Goal: Task Accomplishment & Management: Complete application form

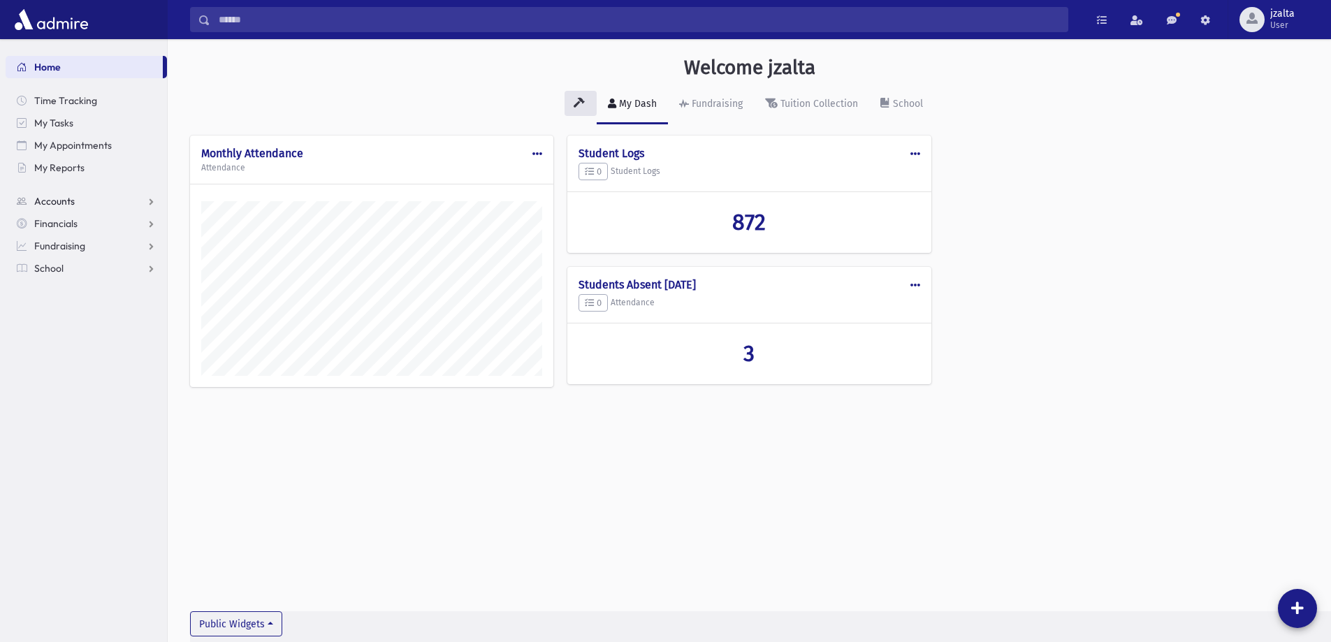
scroll to position [634, 1163]
click at [78, 160] on link "My Reports" at bounding box center [86, 167] width 161 height 22
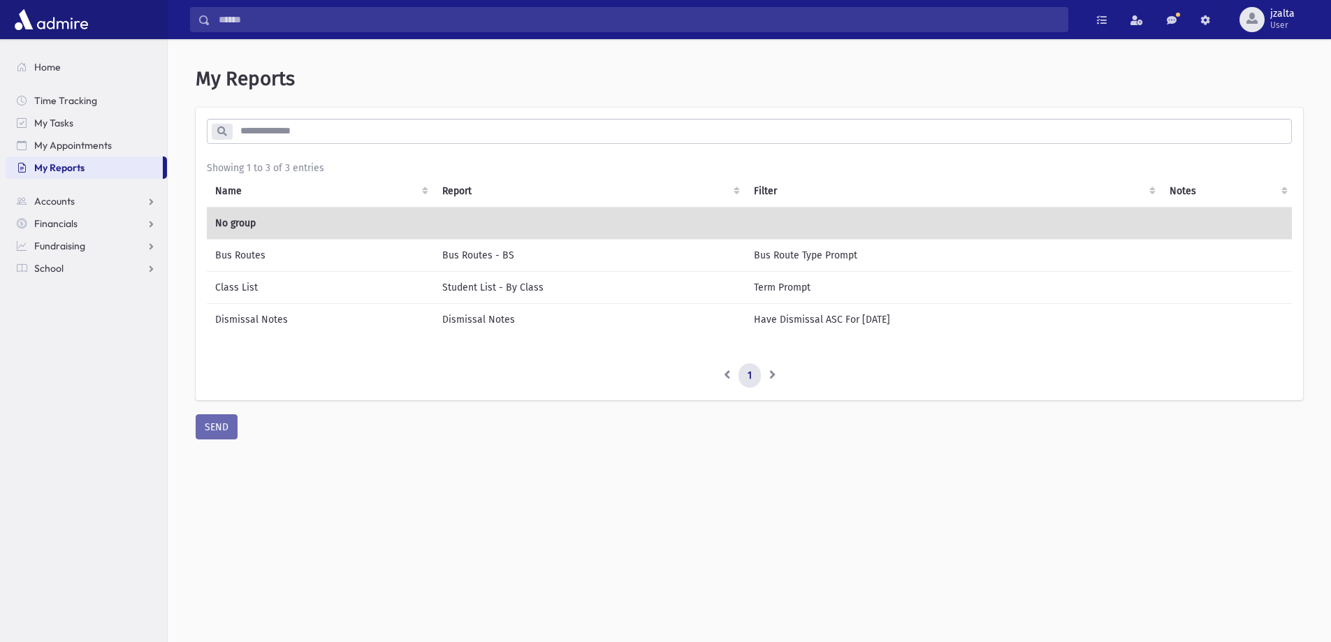
click at [386, 252] on td "Bus Routes" at bounding box center [320, 255] width 227 height 32
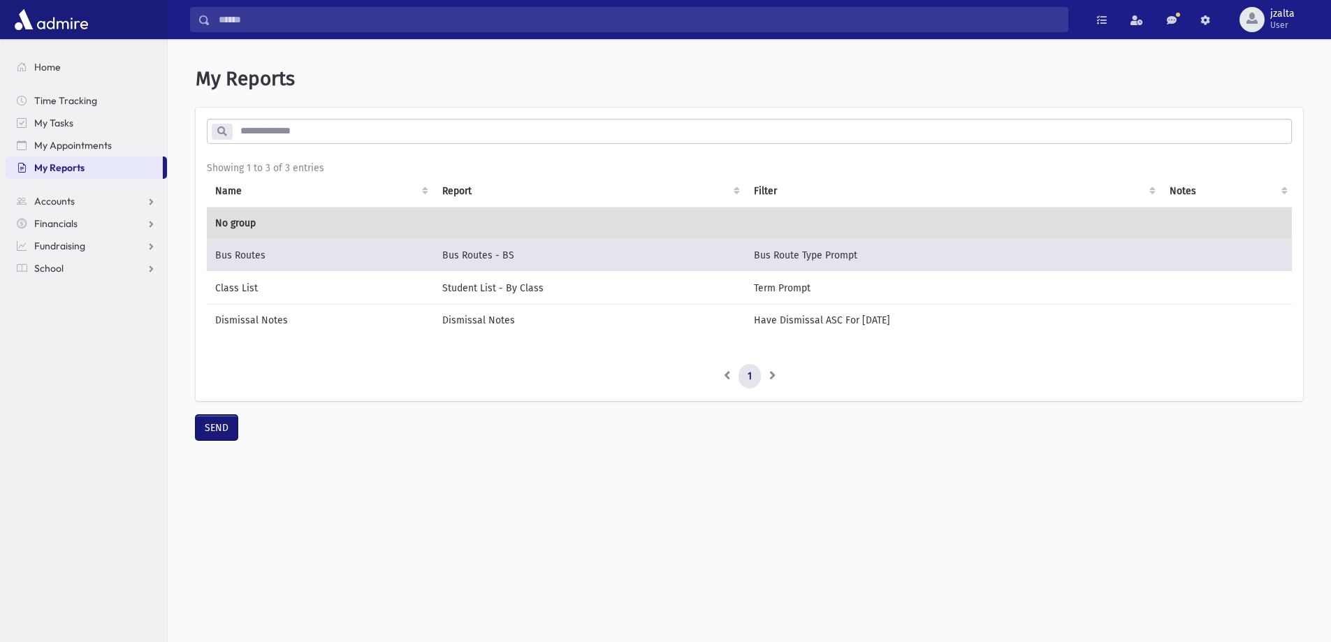
click at [224, 437] on button "SEND" at bounding box center [217, 427] width 42 height 25
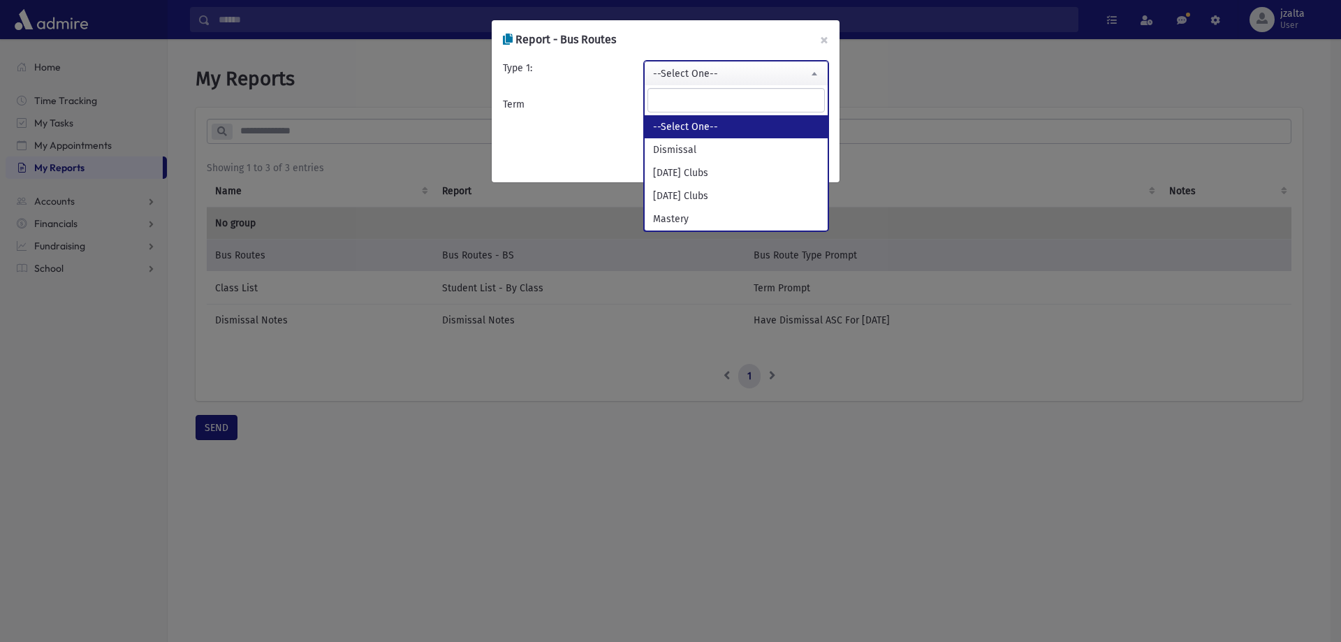
click at [781, 65] on span "--Select One--" at bounding box center [736, 73] width 183 height 25
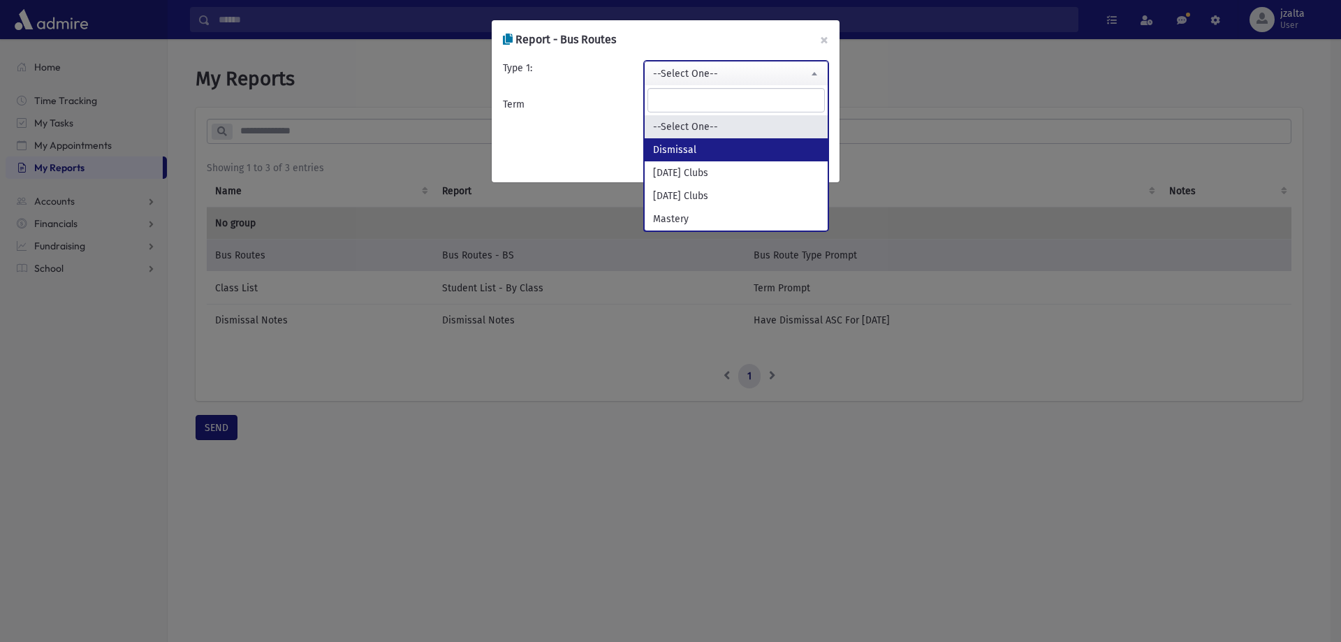
select select "*********"
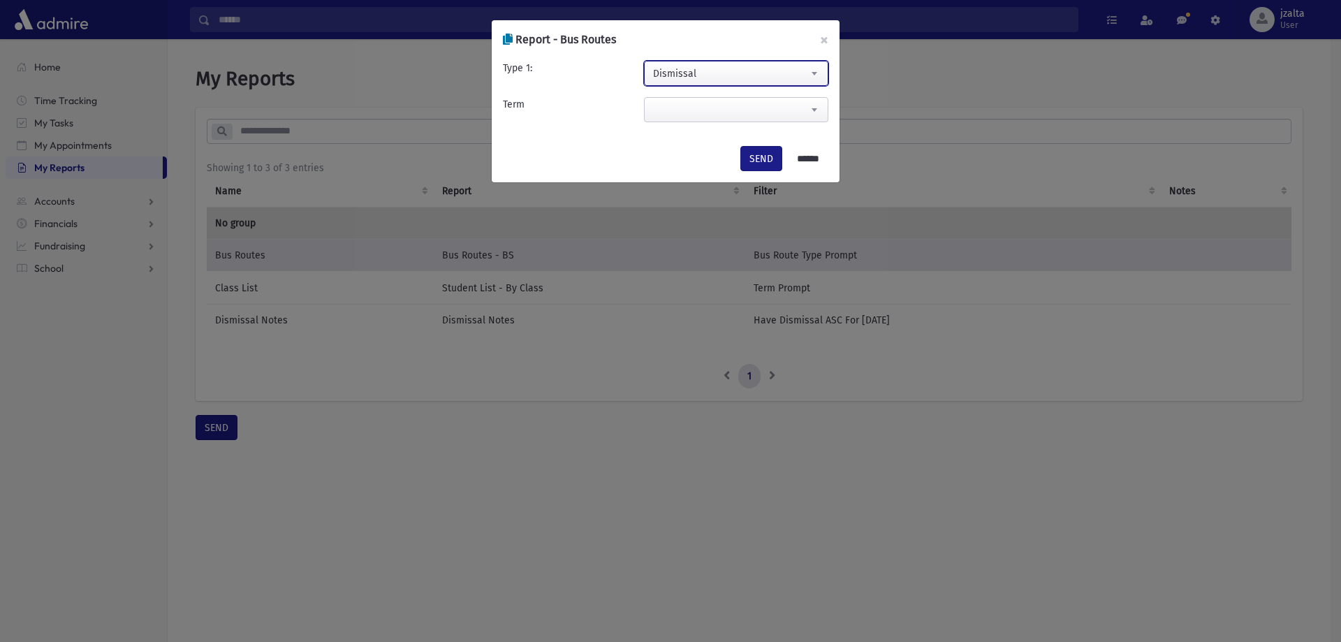
click at [729, 110] on span at bounding box center [736, 109] width 184 height 25
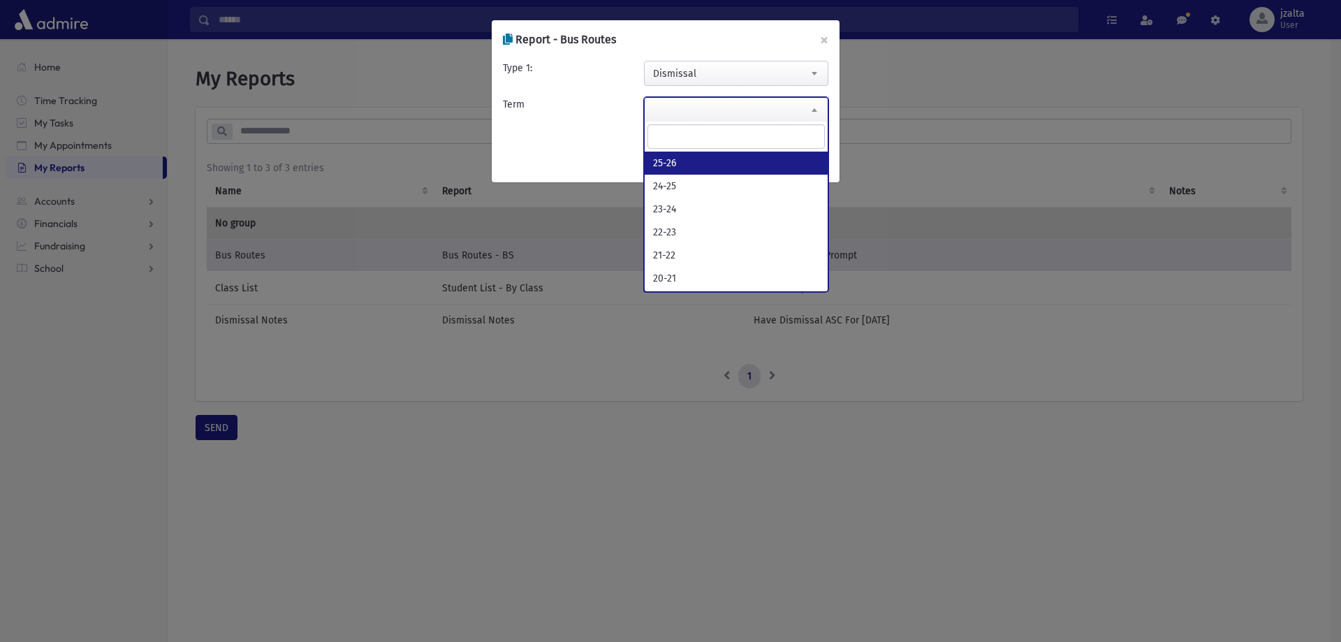
select select "*****"
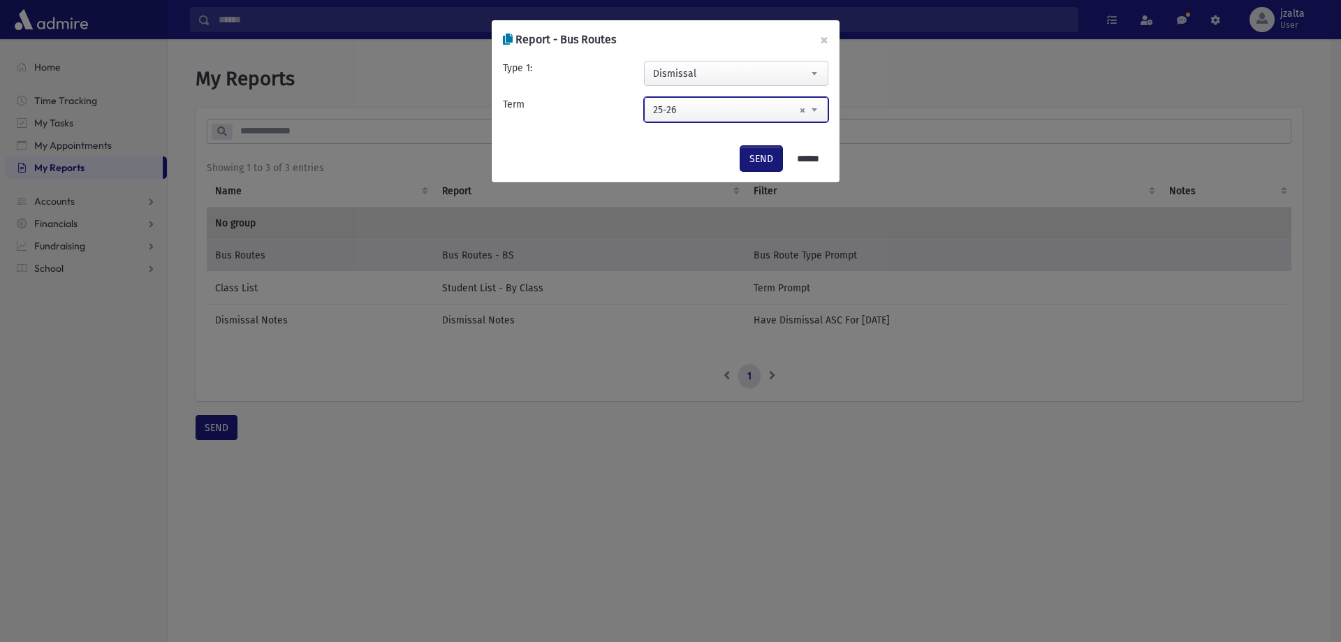
click at [754, 158] on button "SEND" at bounding box center [761, 158] width 42 height 25
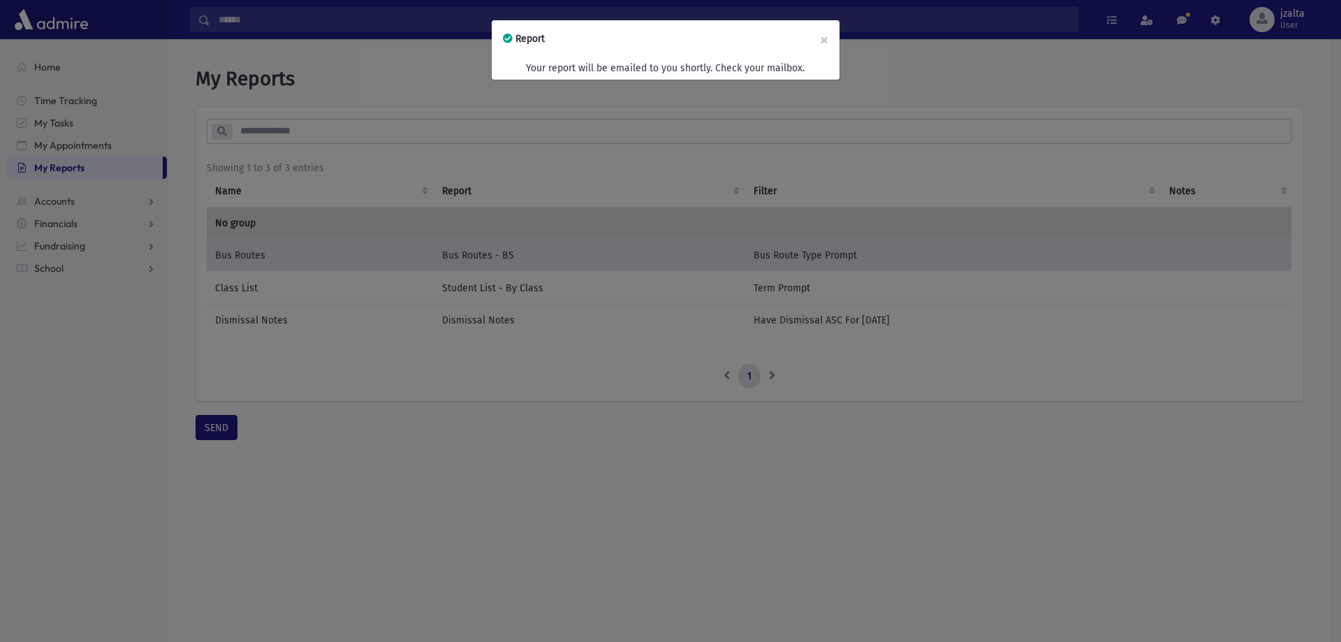
click at [56, 197] on div "Report × Your report will be emailed to you shortly. Check your mailbox." at bounding box center [670, 321] width 1341 height 642
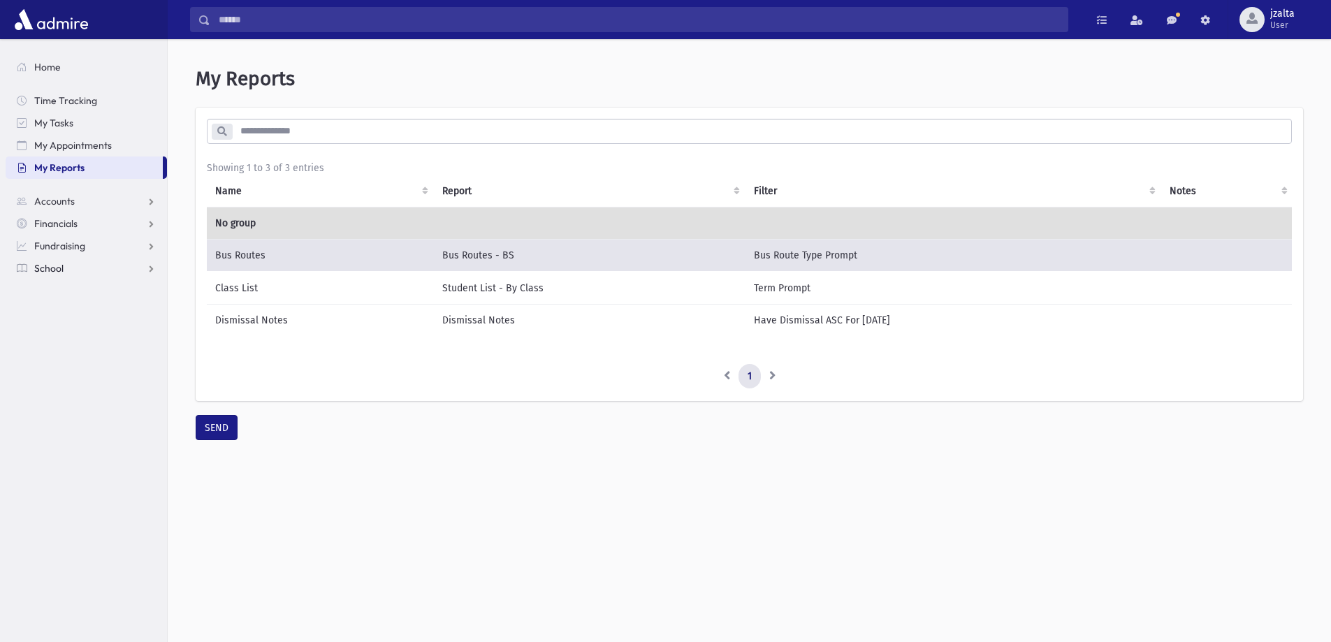
click at [108, 269] on link "School" at bounding box center [86, 268] width 161 height 22
click at [115, 309] on link "Attendance" at bounding box center [86, 313] width 161 height 22
click at [71, 342] on link "Entry" at bounding box center [86, 335] width 161 height 22
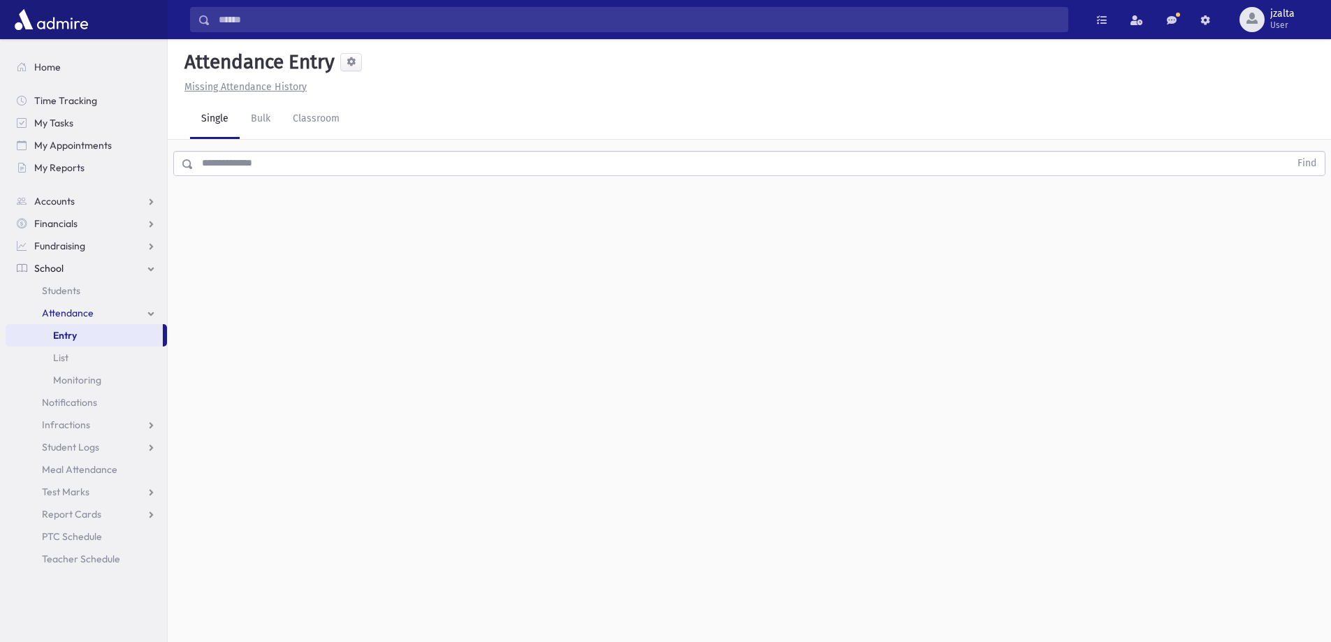
click at [520, 168] on input "text" at bounding box center [741, 163] width 1096 height 25
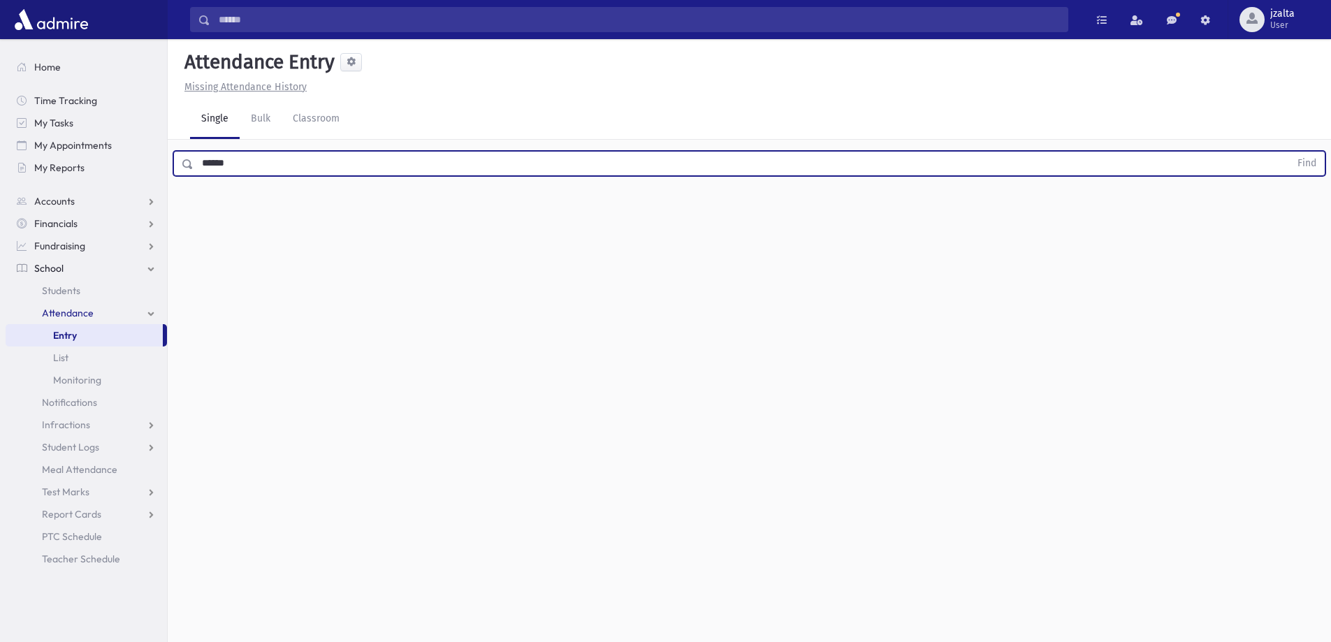
click at [1289, 152] on button "Find" at bounding box center [1307, 164] width 36 height 24
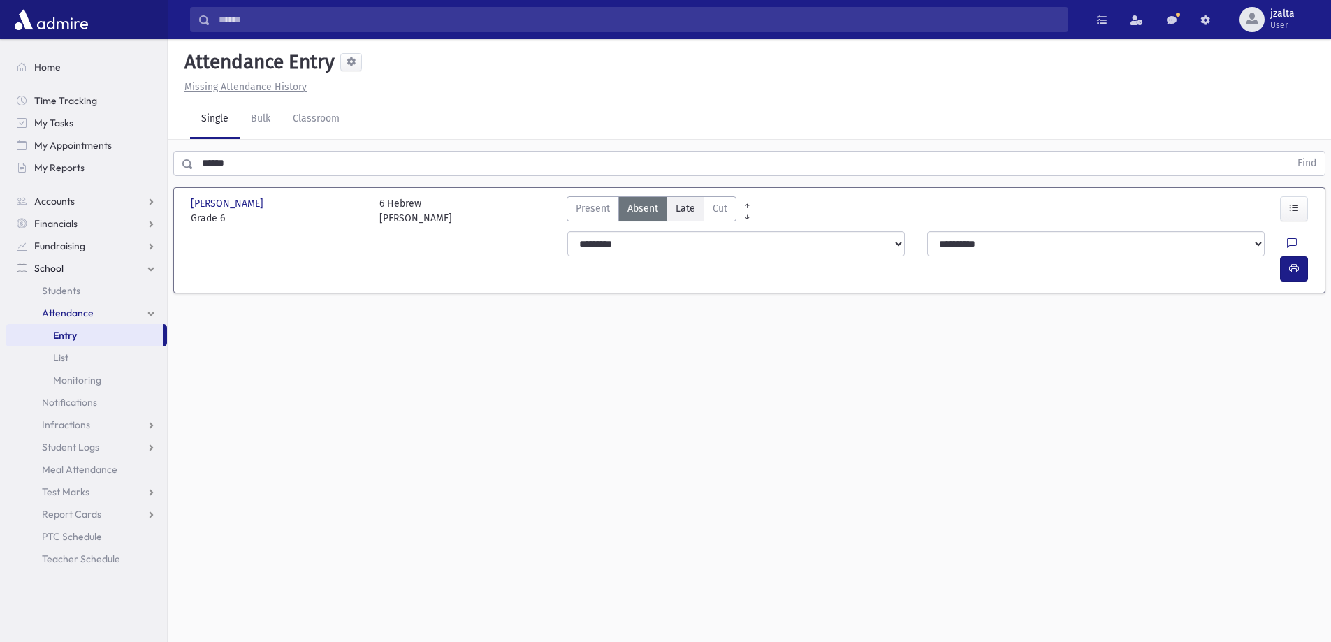
click at [680, 212] on span "Late" at bounding box center [685, 208] width 20 height 15
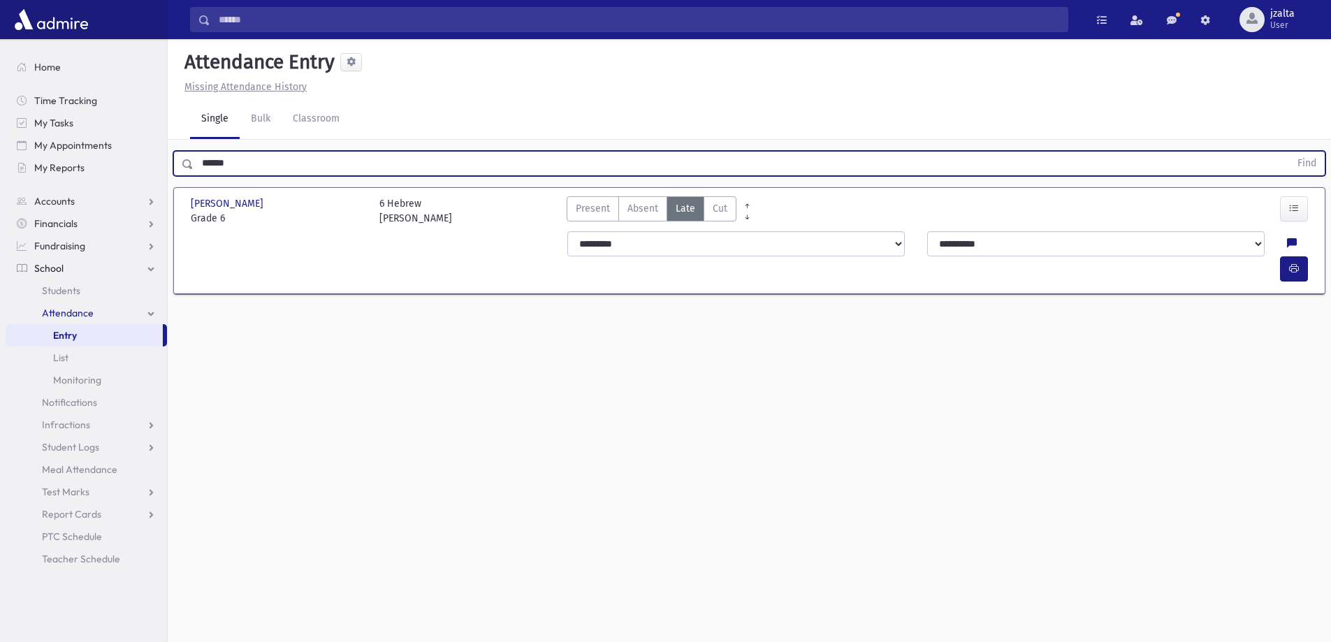
click at [470, 159] on input "******" at bounding box center [741, 163] width 1096 height 25
click at [1289, 152] on button "Find" at bounding box center [1307, 164] width 36 height 24
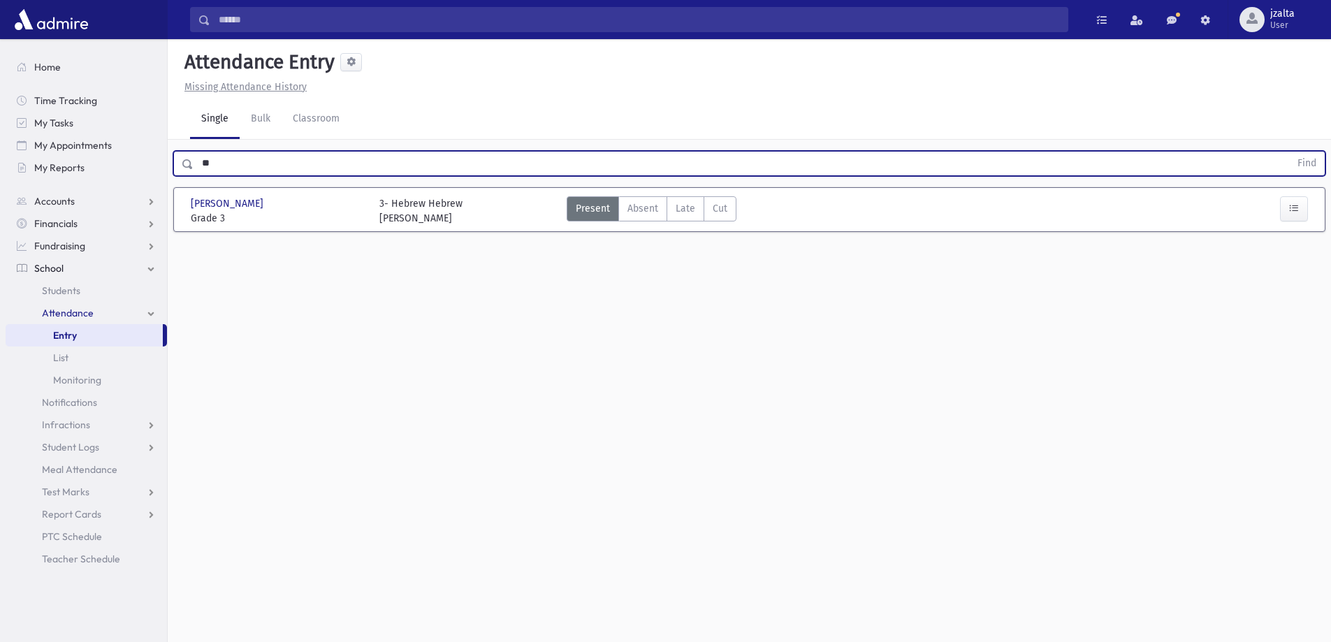
type input "*"
type input "*****"
click at [1289, 152] on button "Find" at bounding box center [1307, 164] width 36 height 24
click at [673, 192] on div "Shamie, Frieda Shamie, Frieda Grade P Grade P P Hebrew Morah Naomi Present P Ab…" at bounding box center [749, 209] width 1128 height 43
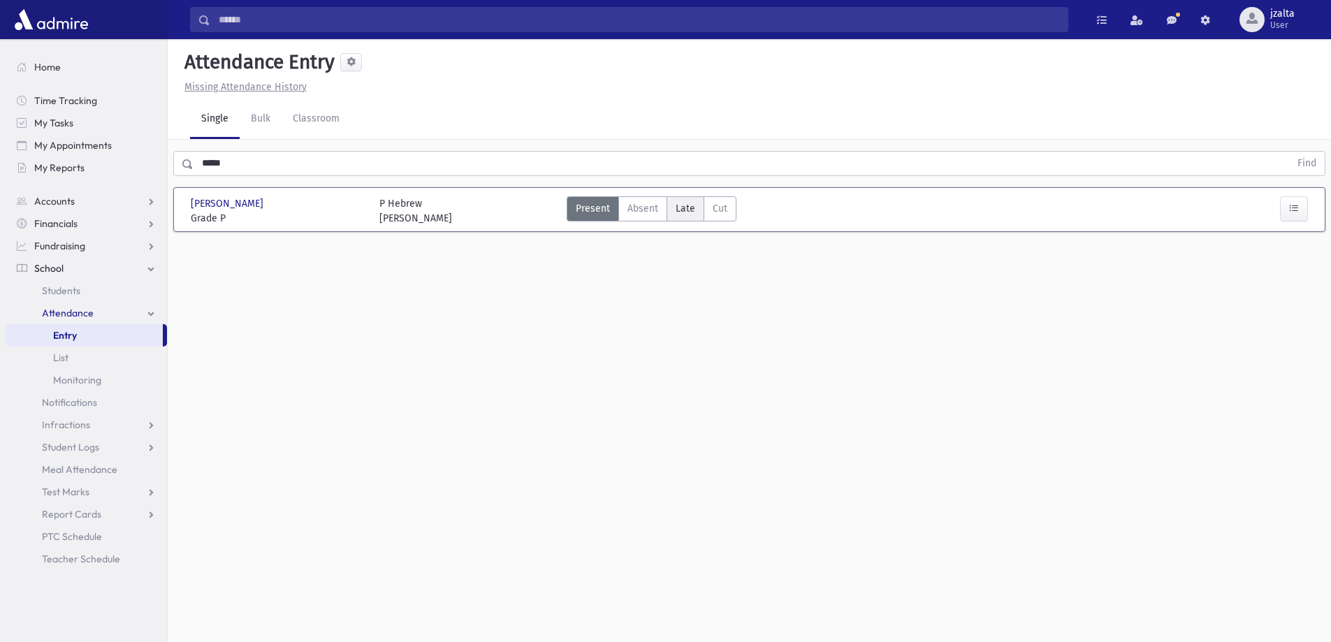
click at [682, 201] on span "Late" at bounding box center [685, 208] width 20 height 15
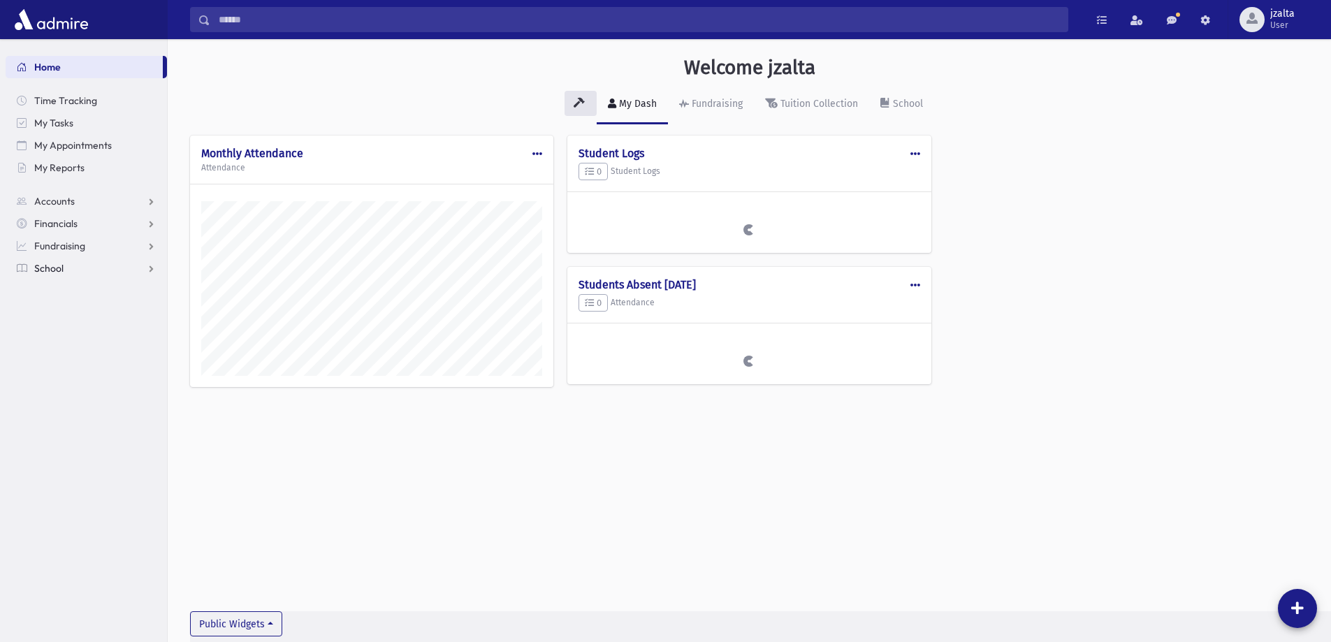
click at [73, 276] on link "School" at bounding box center [86, 268] width 161 height 22
click at [84, 311] on span "Attendance" at bounding box center [68, 313] width 52 height 13
click at [65, 355] on span "List" at bounding box center [60, 357] width 15 height 13
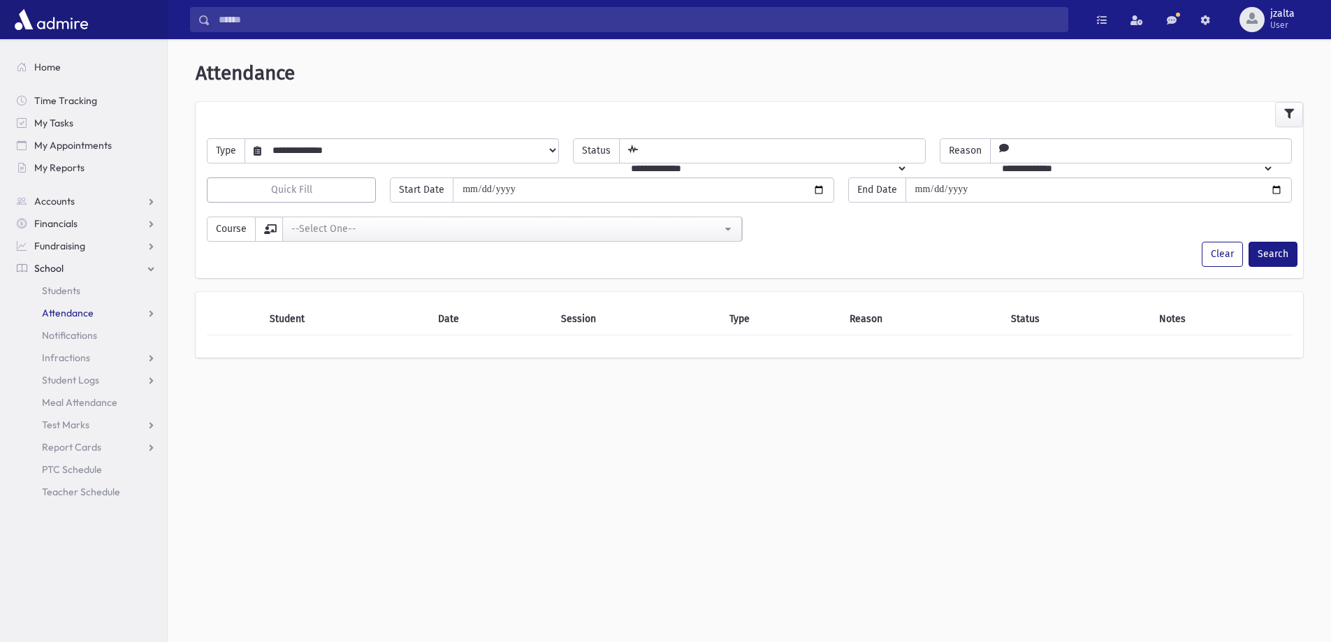
click at [75, 319] on link "Attendance" at bounding box center [86, 313] width 161 height 22
click at [64, 328] on link "Entry" at bounding box center [86, 335] width 161 height 22
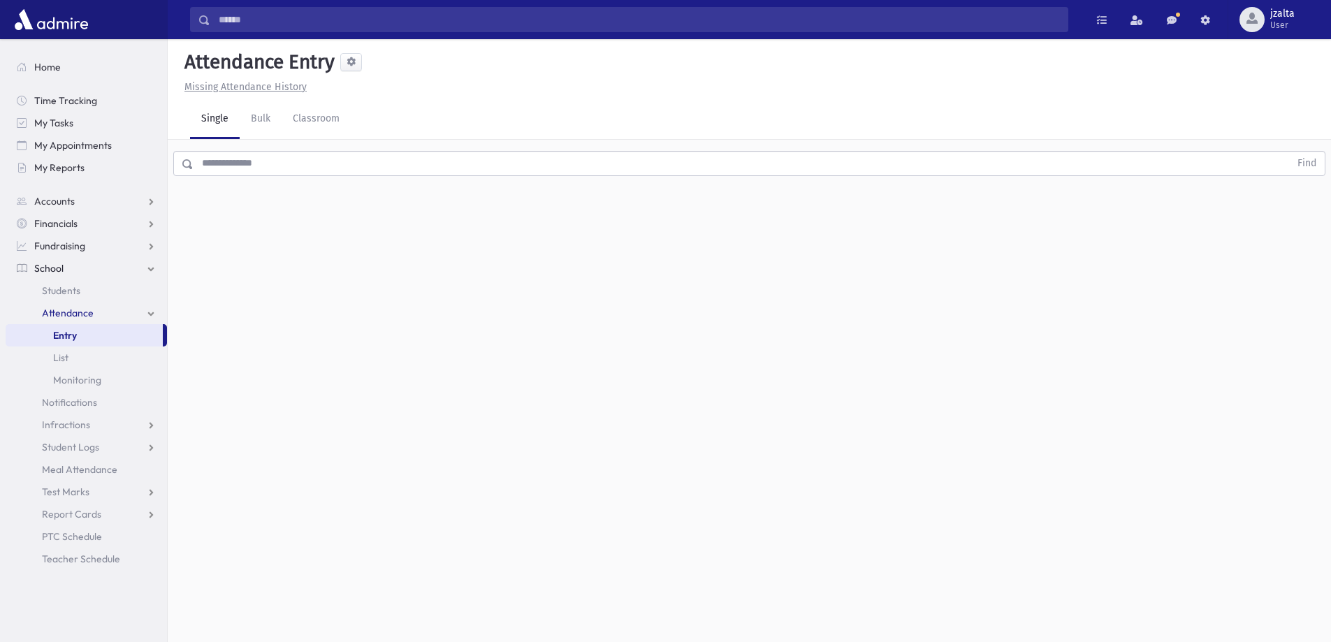
click at [321, 92] on div "Missing Attendance History" at bounding box center [749, 87] width 1141 height 15
click at [320, 115] on link "Classroom" at bounding box center [315, 119] width 69 height 39
click at [360, 178] on div "--Select One--" at bounding box center [380, 180] width 138 height 15
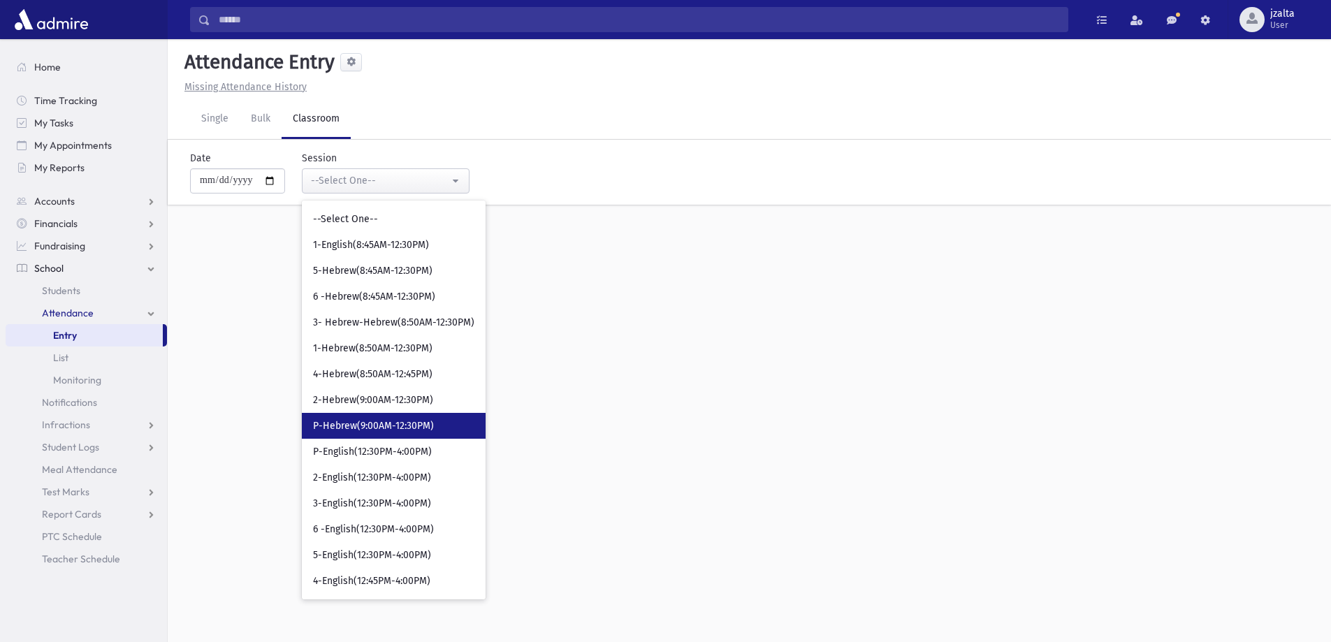
click at [375, 434] on link "P-Hebrew(9:00AM-12:30PM)" at bounding box center [394, 426] width 184 height 26
select select "***"
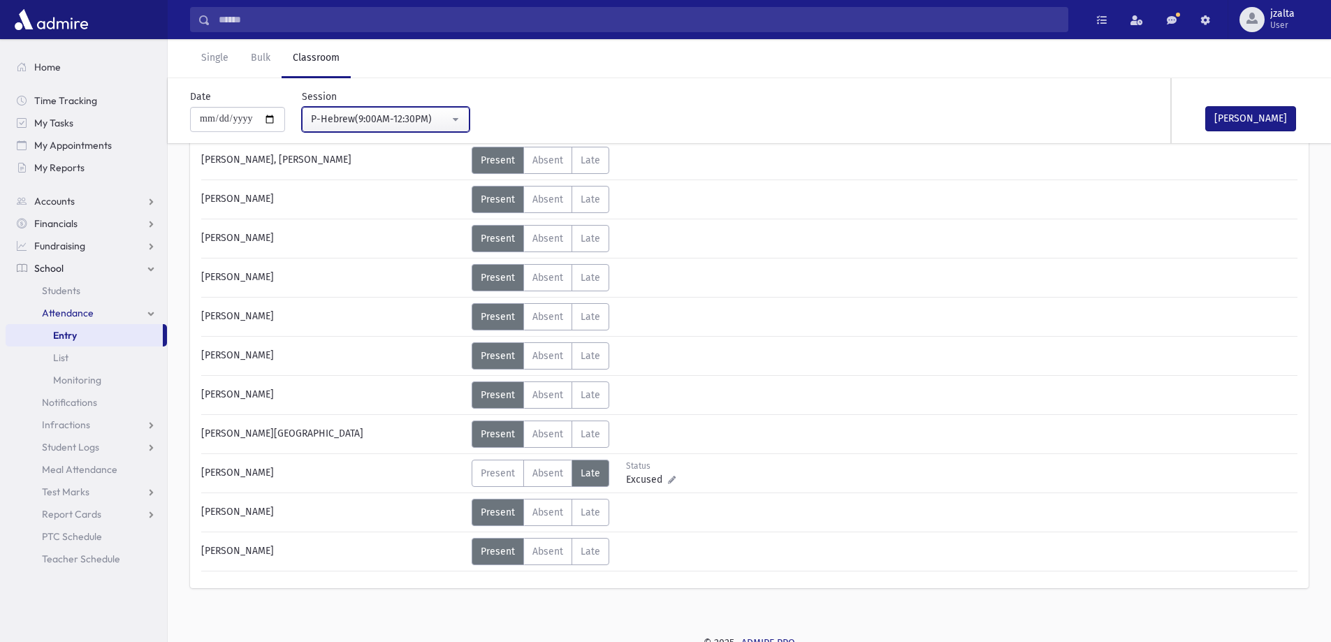
scroll to position [513, 0]
